Goal: Transaction & Acquisition: Book appointment/travel/reservation

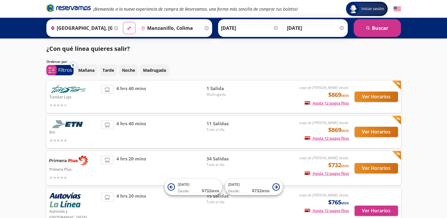
scroll to position [41, 0]
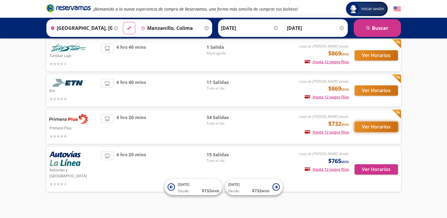
click at [364, 123] on button "Ver Horarios" at bounding box center [375, 127] width 43 height 10
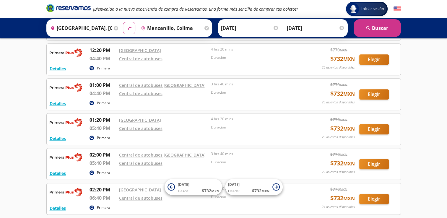
scroll to position [656, 0]
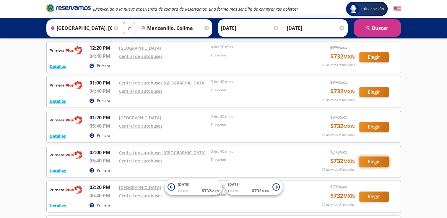
click at [366, 158] on button "Elegir" at bounding box center [374, 161] width 30 height 10
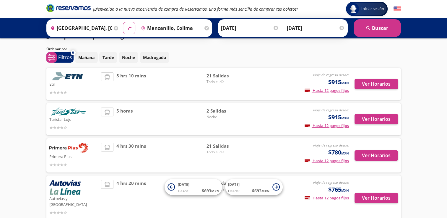
scroll to position [20, 0]
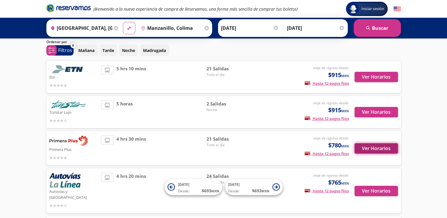
click at [365, 152] on button "Ver Horarios" at bounding box center [375, 148] width 43 height 10
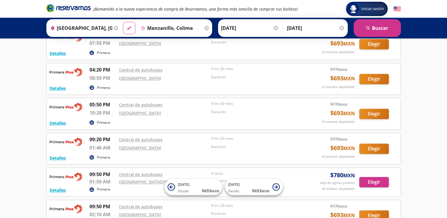
scroll to position [594, 0]
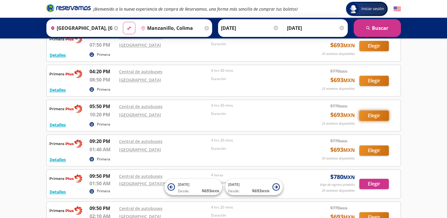
click at [375, 116] on button "Elegir" at bounding box center [374, 115] width 30 height 10
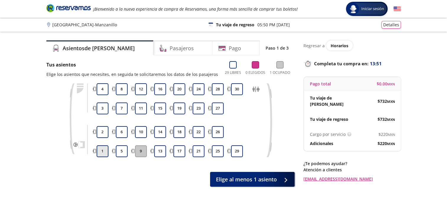
click at [106, 153] on button "1" at bounding box center [103, 151] width 12 height 12
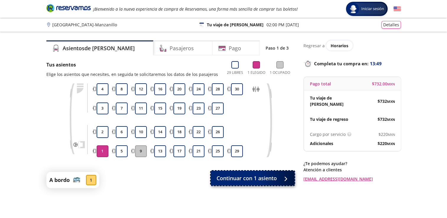
click at [271, 176] on span "Continuar con 1 asiento" at bounding box center [246, 178] width 60 height 8
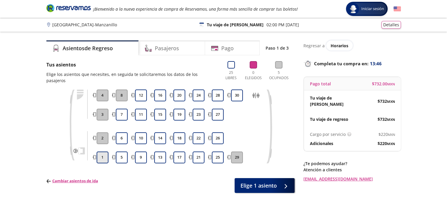
click at [107, 153] on button "1" at bounding box center [103, 157] width 12 height 12
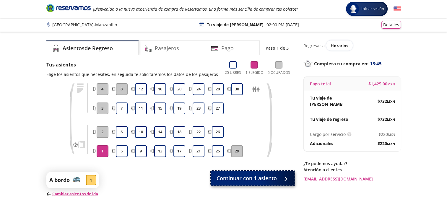
click at [250, 176] on span "Continuar con 1 asiento" at bounding box center [246, 178] width 60 height 8
